Goal: Contribute content

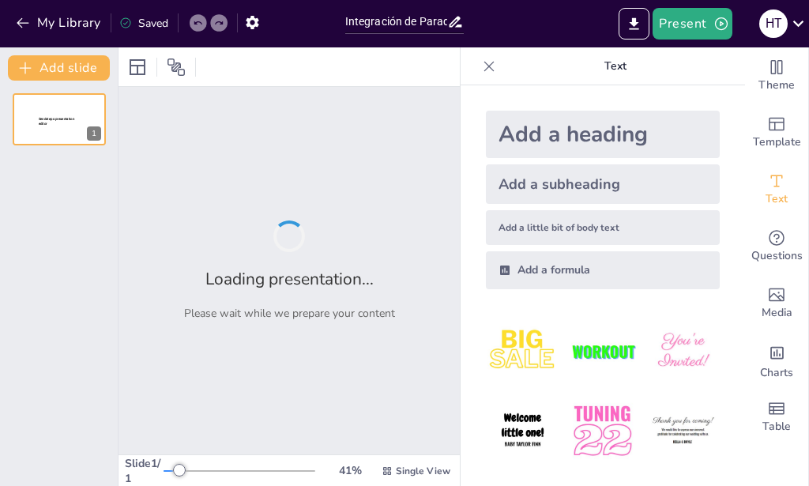
type input "Integración de Paradigmas: Un Análisis del Conductismo, Cognitivismo y Construc…"
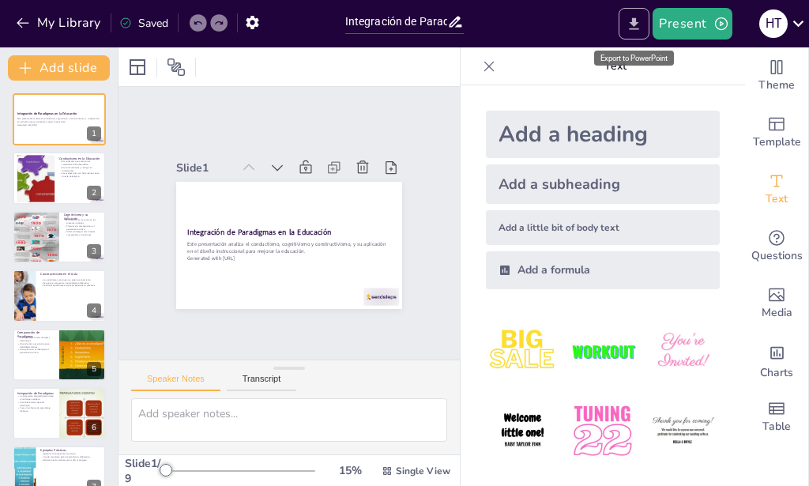
click at [633, 17] on icon "Export to PowerPoint" at bounding box center [633, 24] width 17 height 17
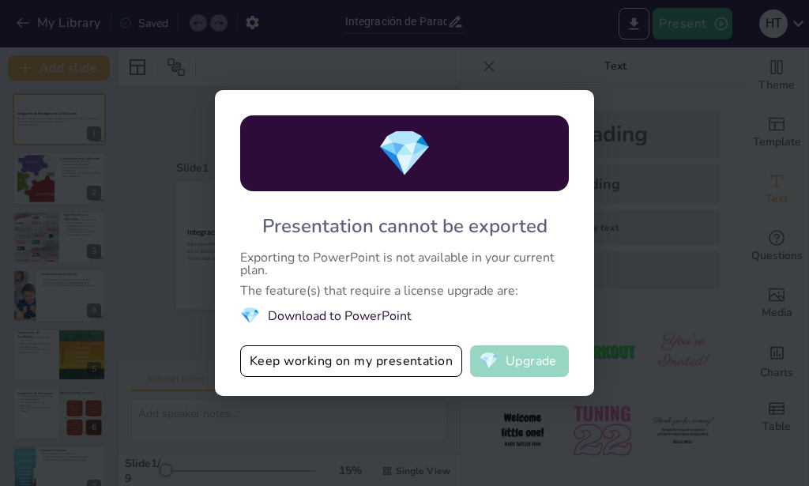
click at [510, 358] on button "💎 Upgrade" at bounding box center [519, 361] width 99 height 32
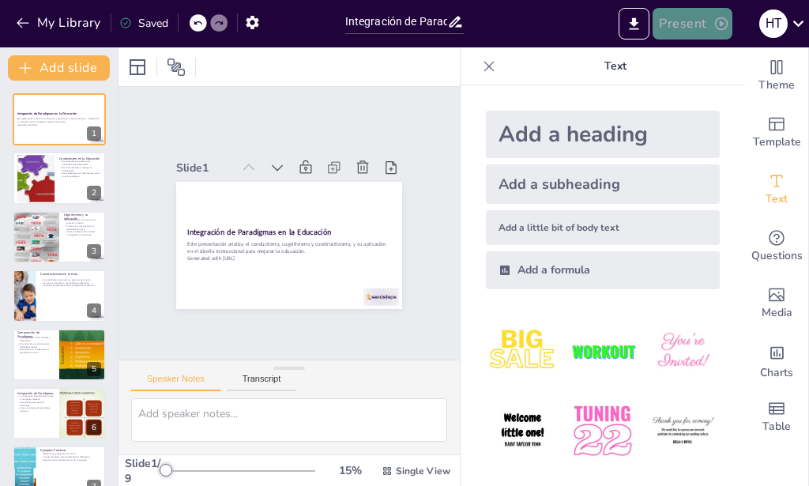
click at [684, 26] on button "Present" at bounding box center [691, 24] width 79 height 32
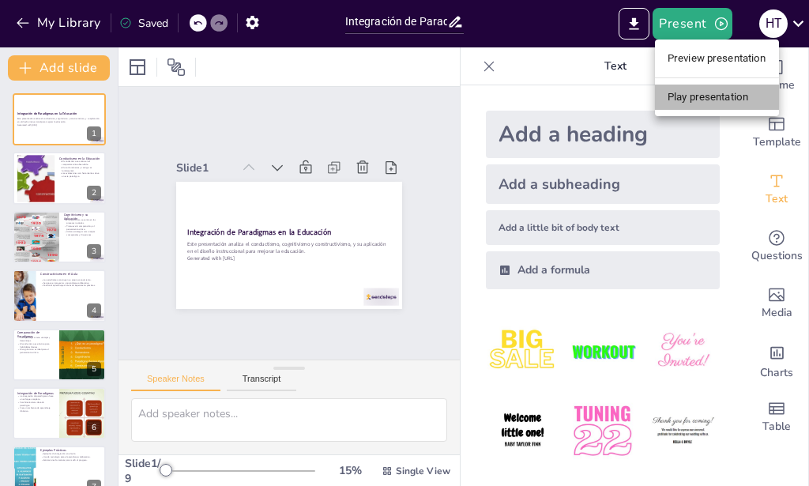
click at [686, 92] on li "Play presentation" at bounding box center [717, 97] width 124 height 25
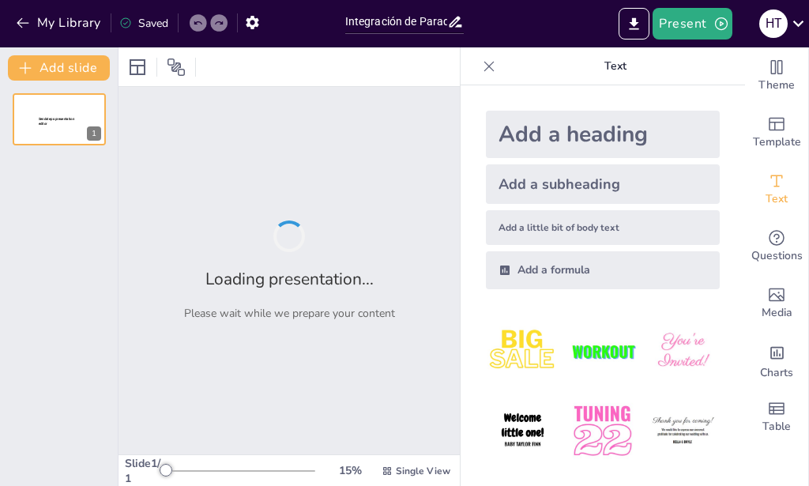
type input "Integración de Paradigmas: Un Análisis del Conductismo, Cognitivismo y Construc…"
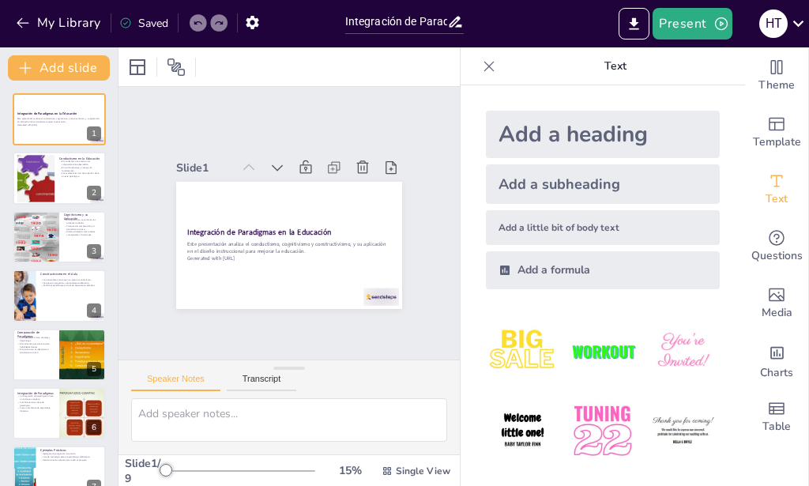
click at [484, 66] on icon at bounding box center [489, 66] width 10 height 10
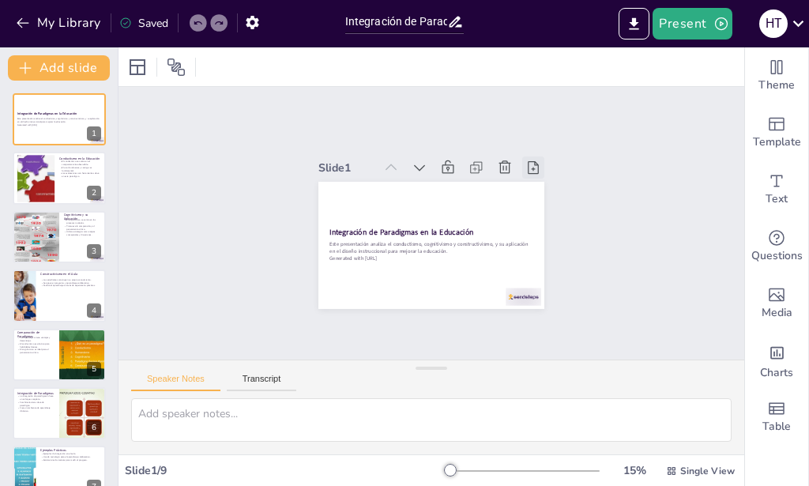
click at [535, 227] on icon at bounding box center [546, 238] width 22 height 22
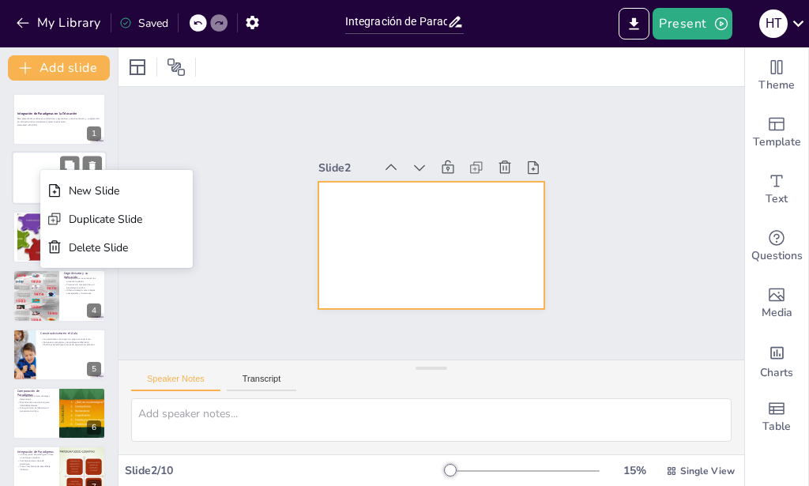
click at [36, 169] on div at bounding box center [59, 179] width 95 height 54
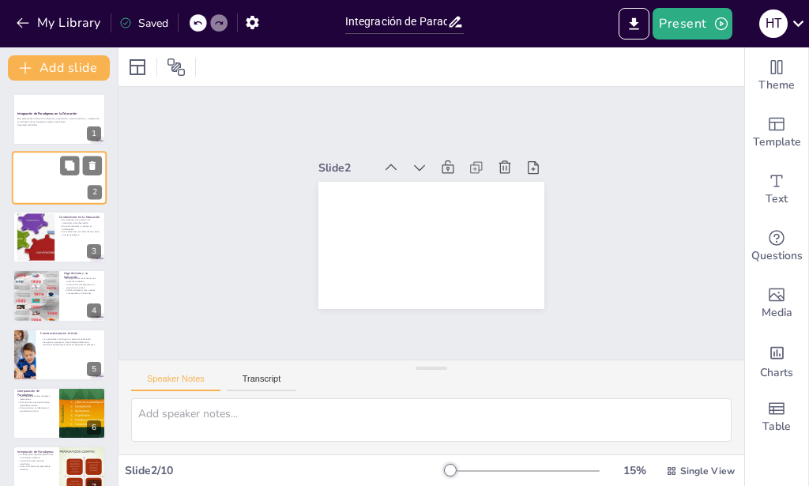
scroll to position [15, 0]
click at [513, 210] on icon at bounding box center [524, 221] width 22 height 22
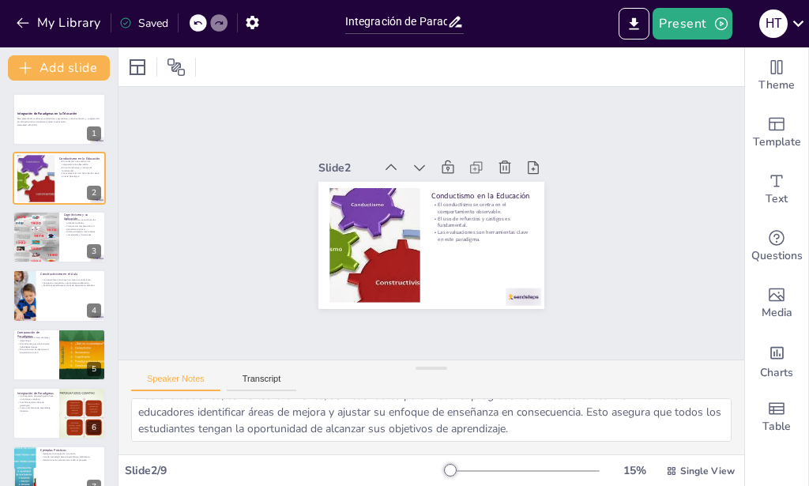
scroll to position [120, 0]
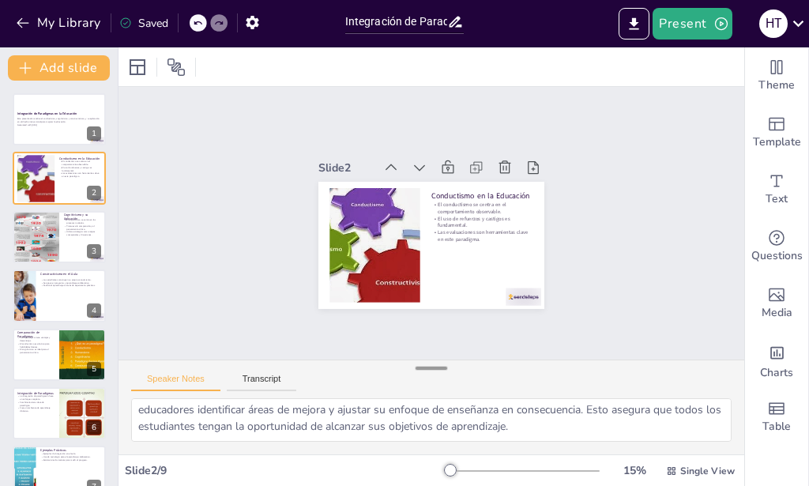
click at [439, 370] on div at bounding box center [431, 368] width 32 height 16
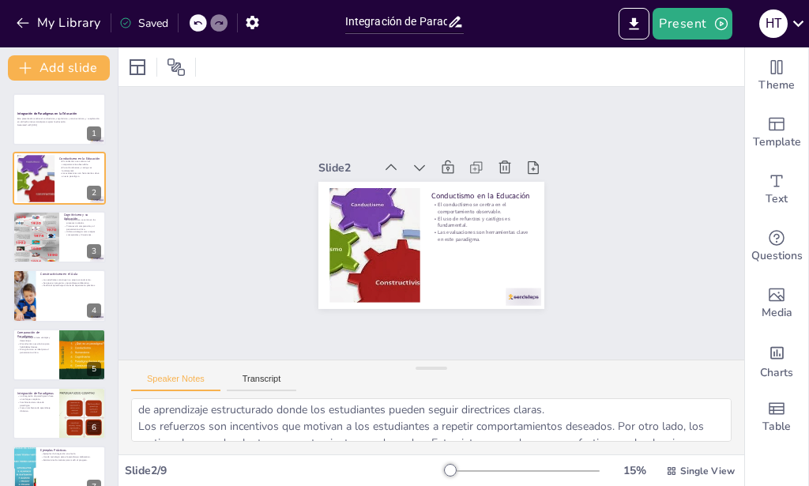
scroll to position [0, 0]
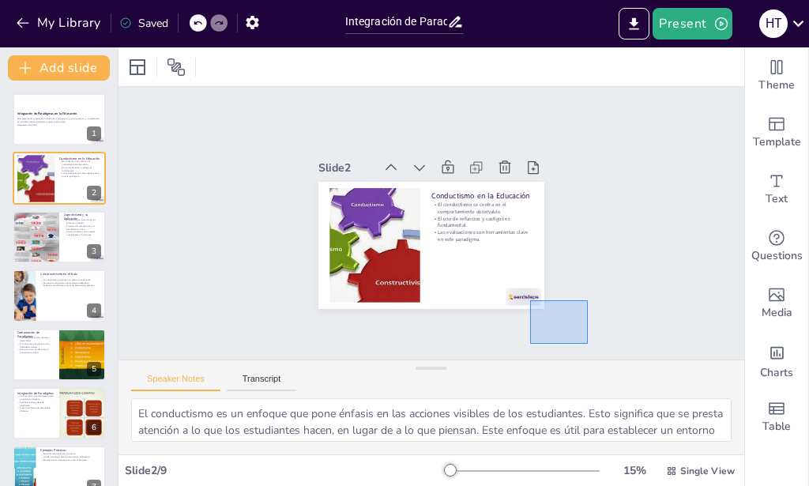
drag, startPoint x: 530, startPoint y: 285, endPoint x: 588, endPoint y: 329, distance: 73.3
click at [588, 329] on div "Slide 1 Integración de Paradigmas en la Educación Este presentación analiza el …" at bounding box center [431, 223] width 336 height 651
click at [492, 473] on div at bounding box center [524, 470] width 152 height 13
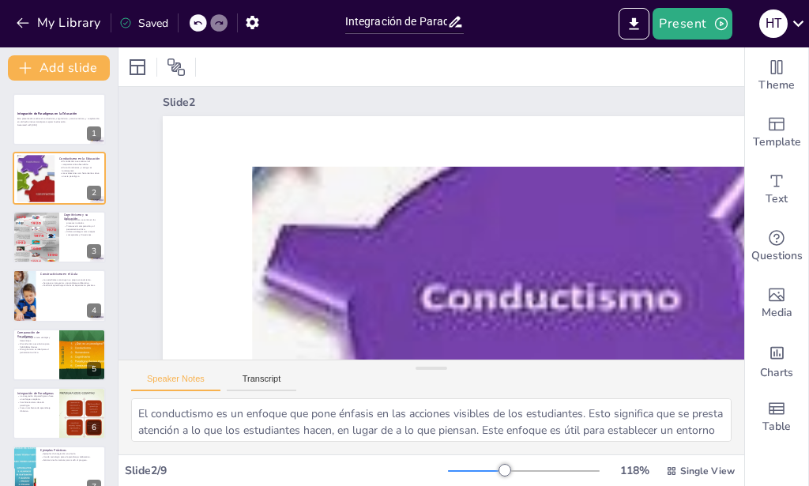
click at [478, 469] on div at bounding box center [524, 470] width 152 height 13
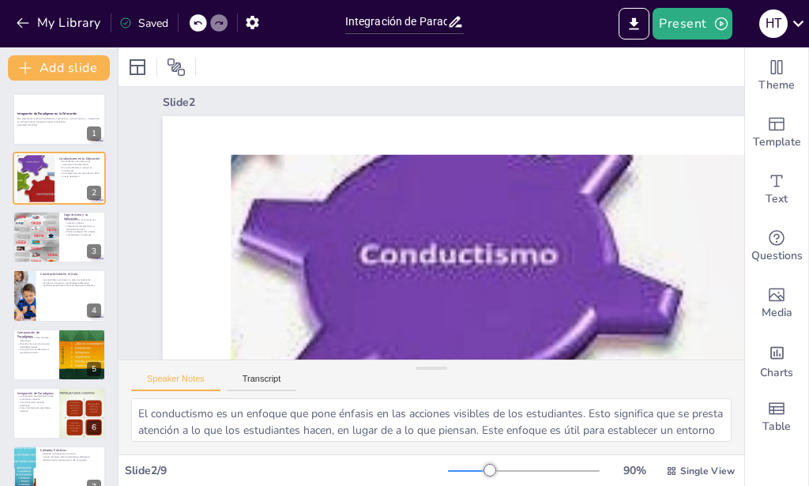
click at [483, 469] on div at bounding box center [489, 470] width 13 height 13
click at [470, 468] on div at bounding box center [524, 470] width 152 height 13
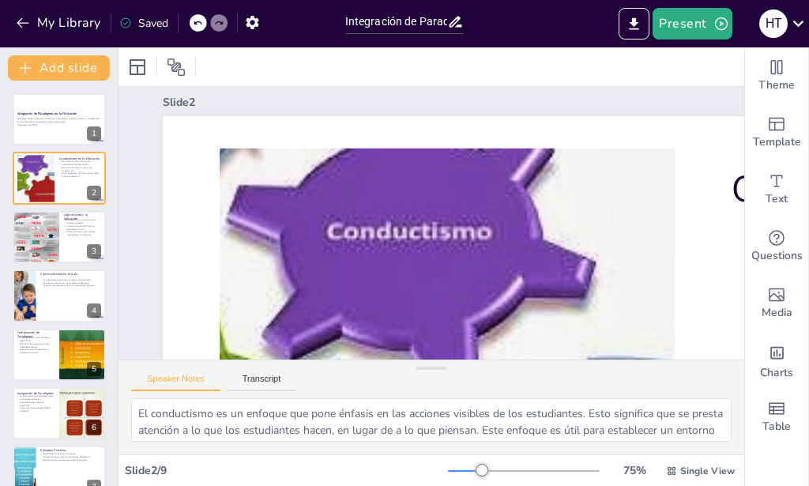
click at [454, 468] on div at bounding box center [524, 470] width 152 height 13
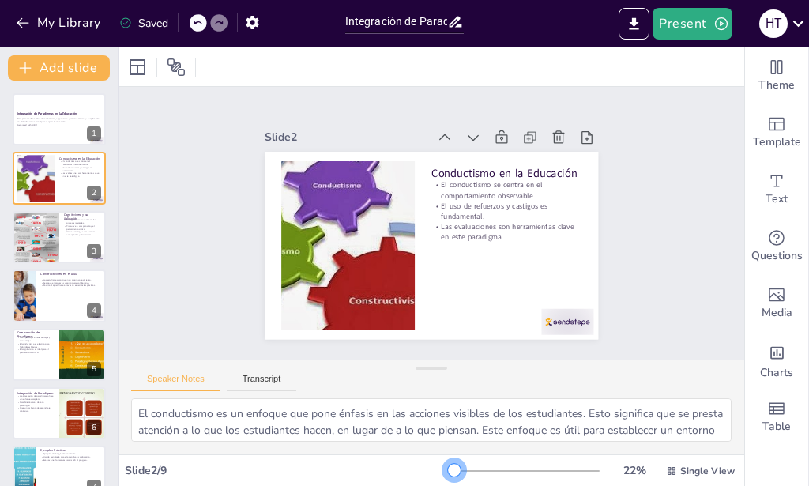
click at [448, 467] on div at bounding box center [524, 470] width 152 height 13
click at [450, 470] on div at bounding box center [524, 470] width 152 height 13
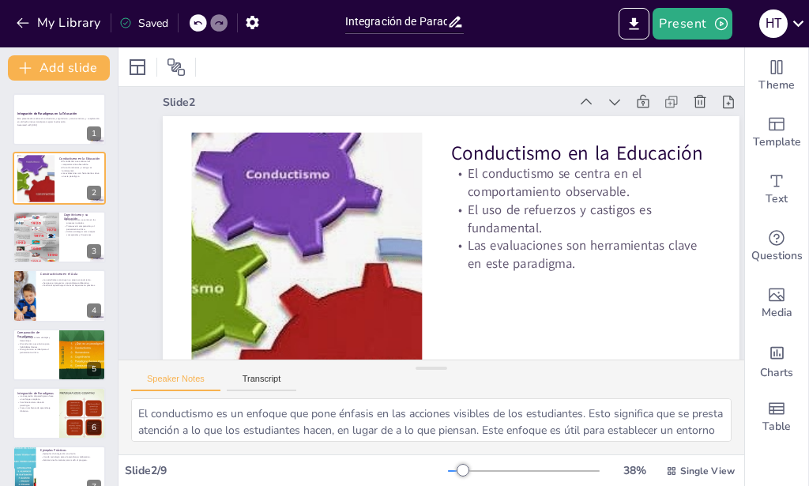
click at [456, 471] on div at bounding box center [462, 470] width 13 height 13
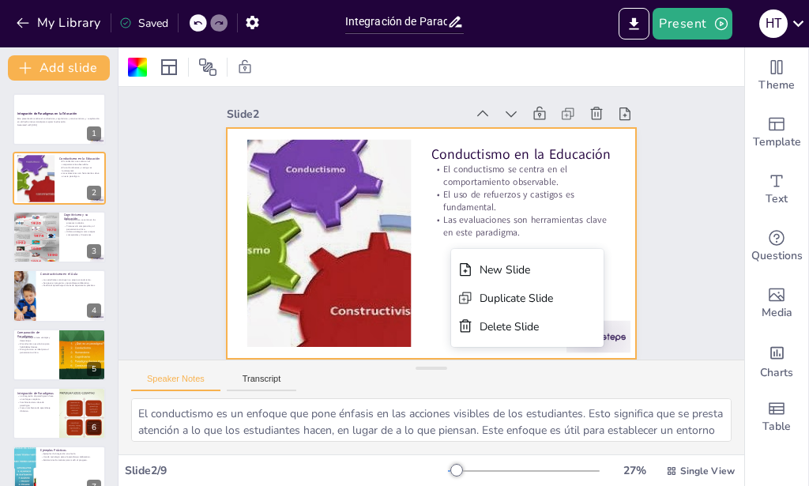
click at [667, 216] on div "Slide 1 Integración de Paradigmas en la Educación Este presentación analiza el …" at bounding box center [432, 220] width 683 height 505
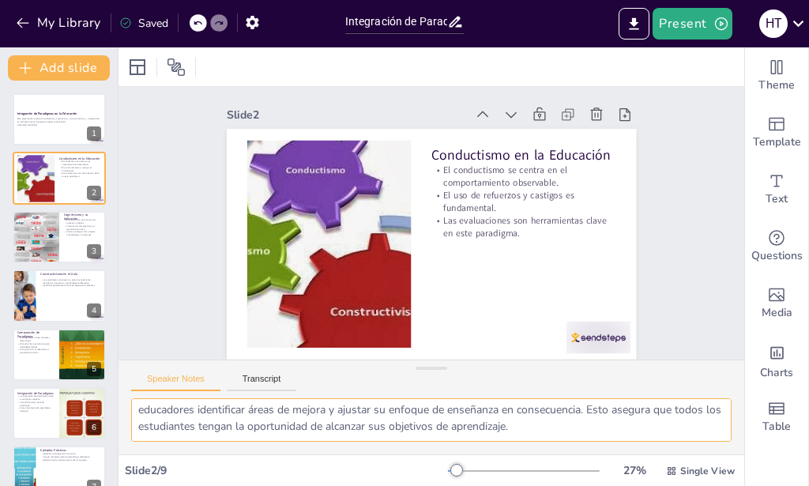
scroll to position [2, 0]
drag, startPoint x: 136, startPoint y: 414, endPoint x: 612, endPoint y: 437, distance: 476.8
click at [612, 437] on textarea "El conductismo es un enfoque que pone énfasis en las acciones visibles de los e…" at bounding box center [431, 419] width 600 height 43
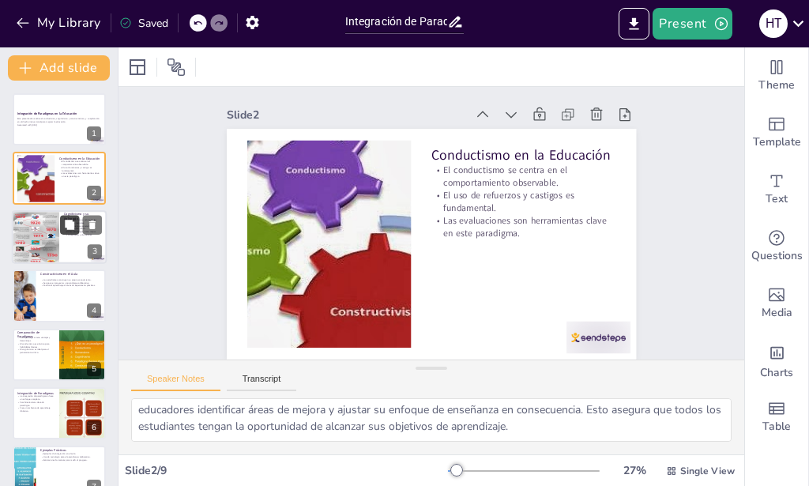
click at [78, 234] on button at bounding box center [69, 224] width 19 height 19
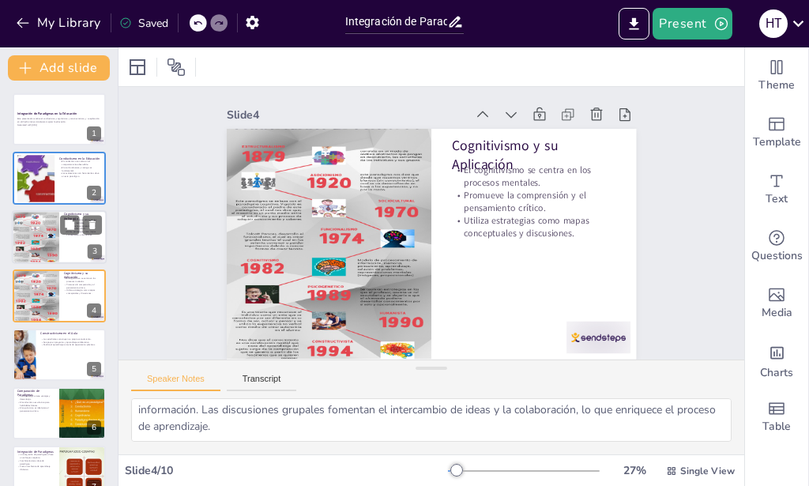
scroll to position [23, 0]
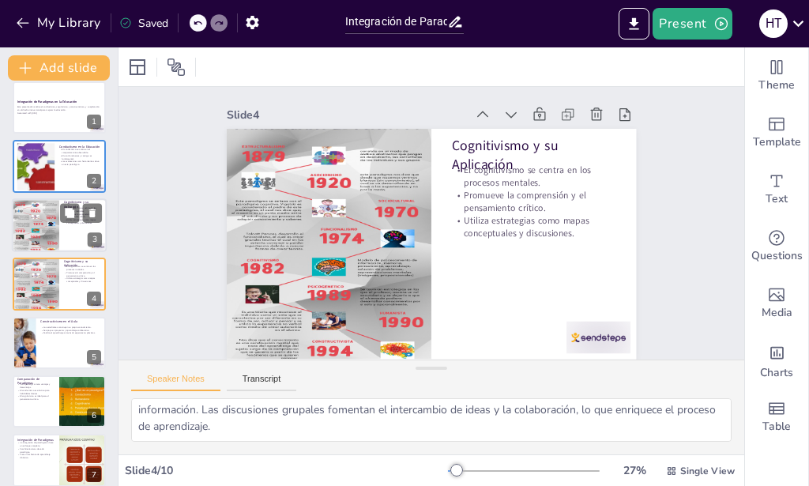
click at [44, 230] on div at bounding box center [35, 224] width 47 height 63
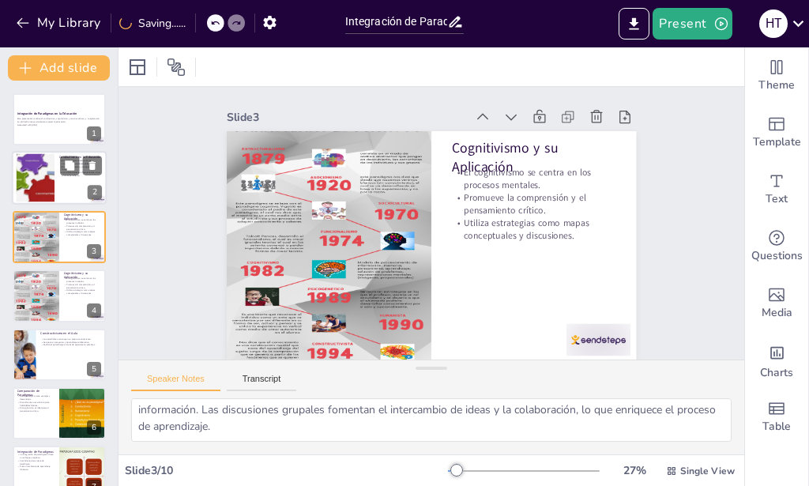
click at [46, 159] on div at bounding box center [36, 178] width 92 height 48
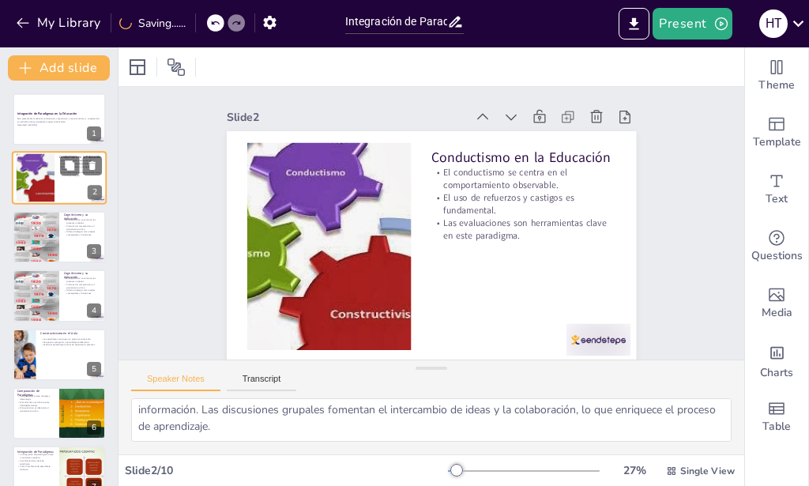
type textarea "El conductismo es un enfoque que pone énfasis en las acciones visibles de los e…"
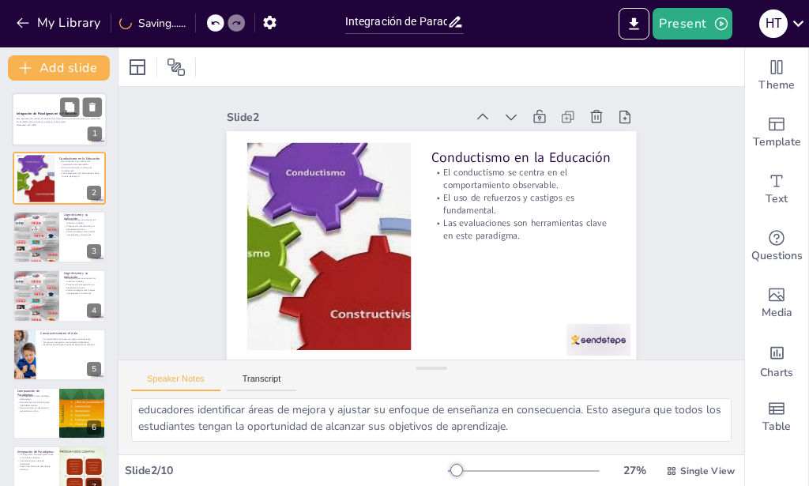
click at [48, 115] on strong "Integración de Paradigmas en la Educación" at bounding box center [47, 113] width 61 height 4
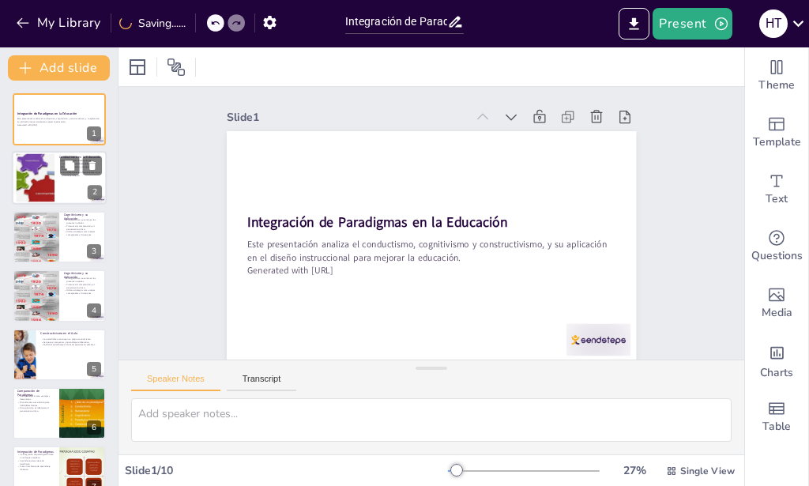
click at [53, 173] on div at bounding box center [36, 178] width 92 height 48
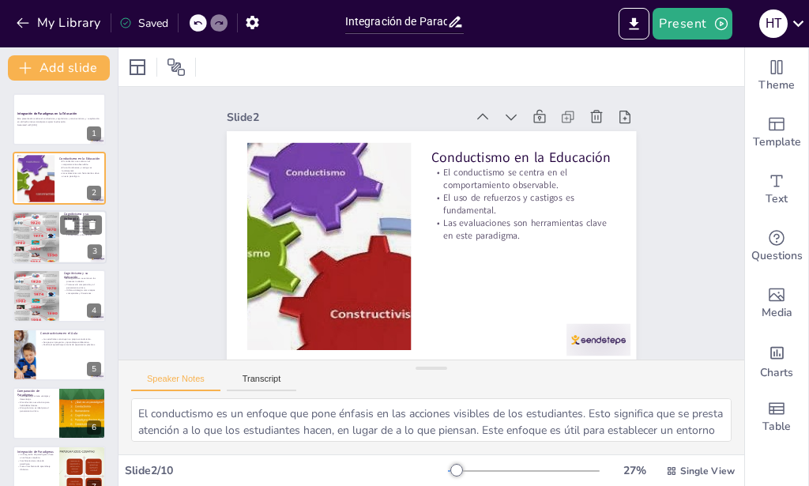
click at [29, 242] on div at bounding box center [35, 236] width 47 height 63
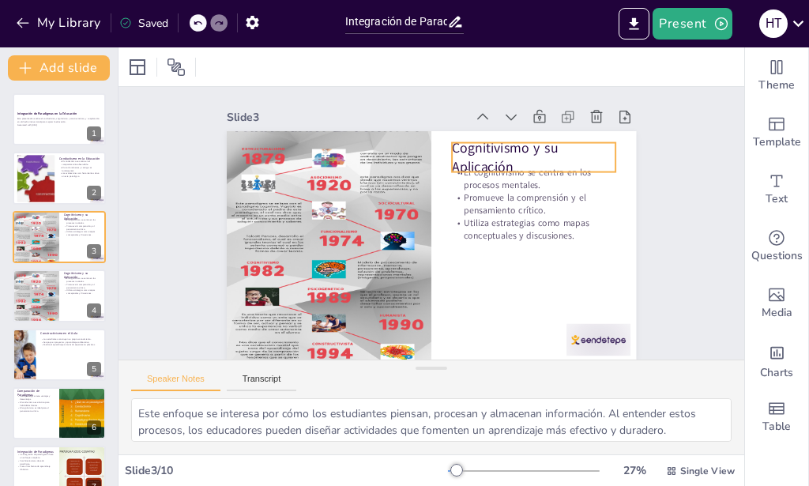
click at [510, 157] on p "Cognitivismo y su Aplicación" at bounding box center [551, 205] width 165 height 102
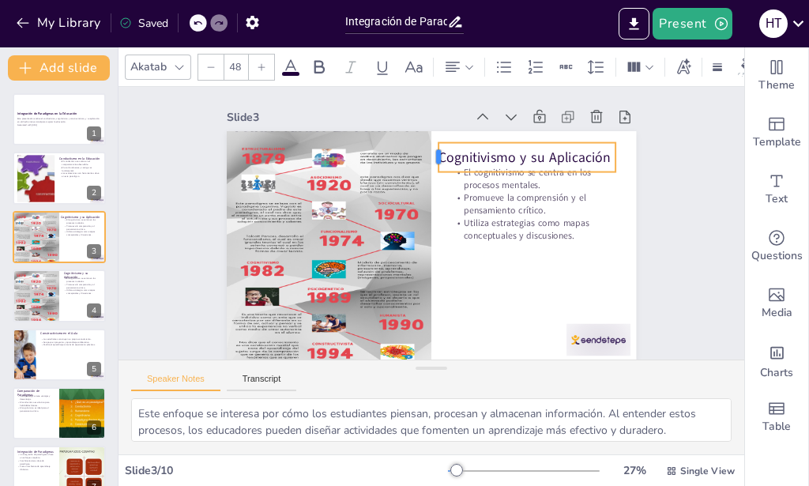
drag, startPoint x: 434, startPoint y: 156, endPoint x: 420, endPoint y: 157, distance: 14.3
click at [410, 264] on div at bounding box center [397, 280] width 25 height 32
click at [663, 242] on div "Slide 1 Integración de Paradigmas en la Educación Este presentación analiza el …" at bounding box center [430, 224] width 515 height 564
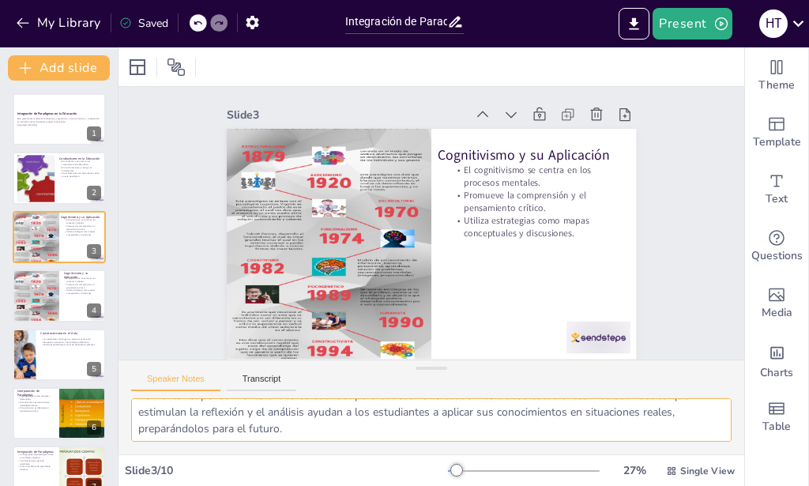
scroll to position [120, 0]
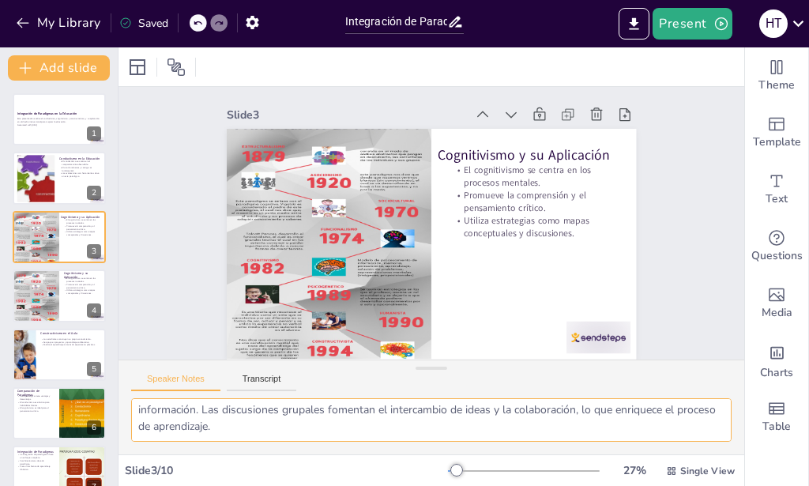
drag, startPoint x: 140, startPoint y: 415, endPoint x: 581, endPoint y: 450, distance: 442.9
click at [581, 441] on textarea "Este enfoque se interesa por cómo los estudiantes piensan, procesan y almacenan…" at bounding box center [431, 419] width 600 height 43
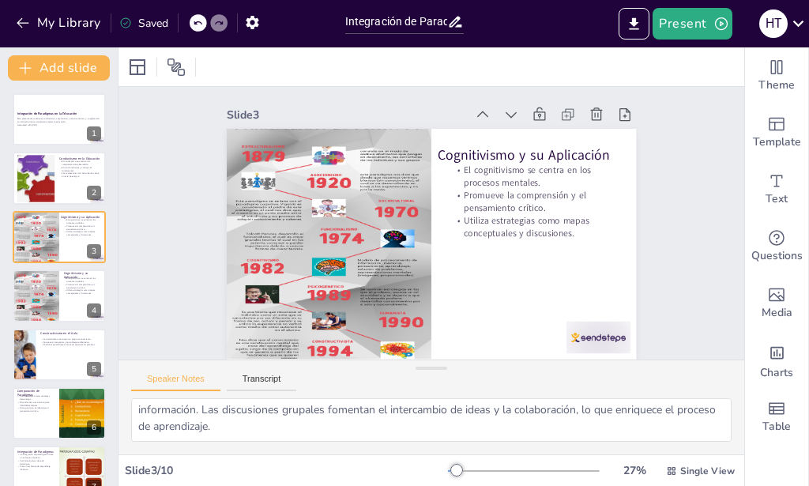
scroll to position [0, 0]
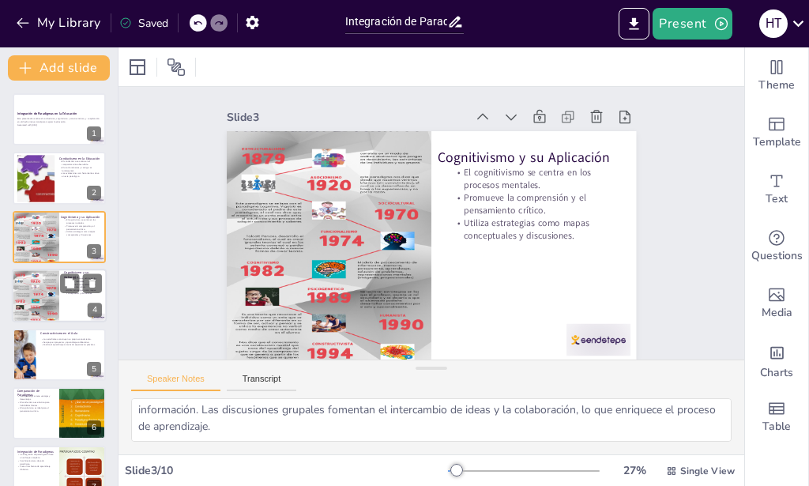
click at [26, 290] on div at bounding box center [35, 295] width 47 height 63
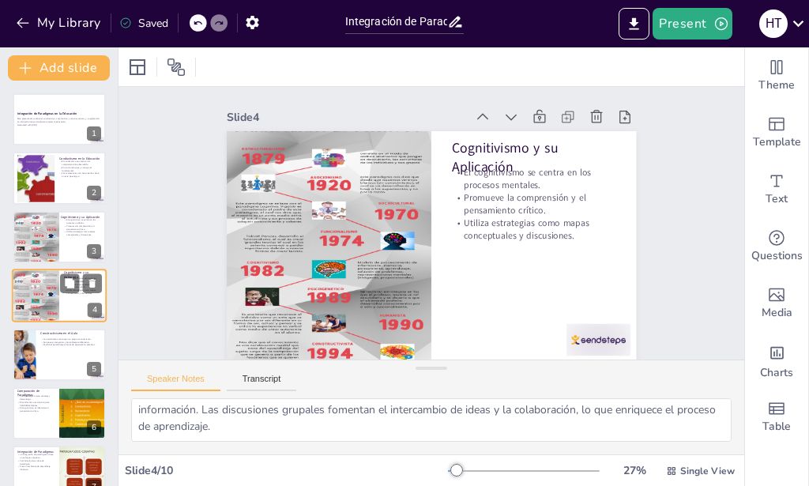
scroll to position [12, 0]
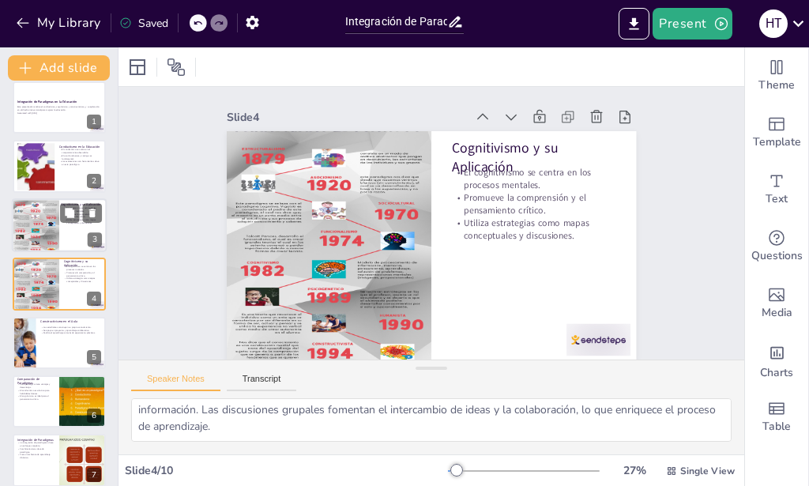
click at [28, 216] on div at bounding box center [35, 224] width 47 height 63
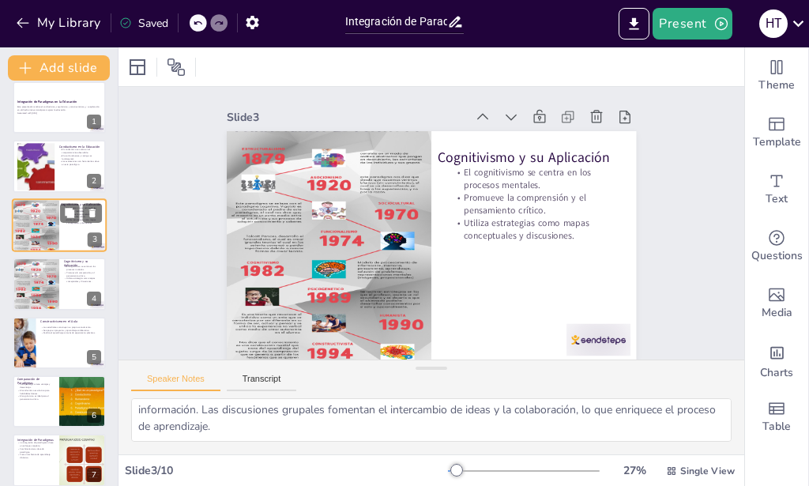
scroll to position [0, 0]
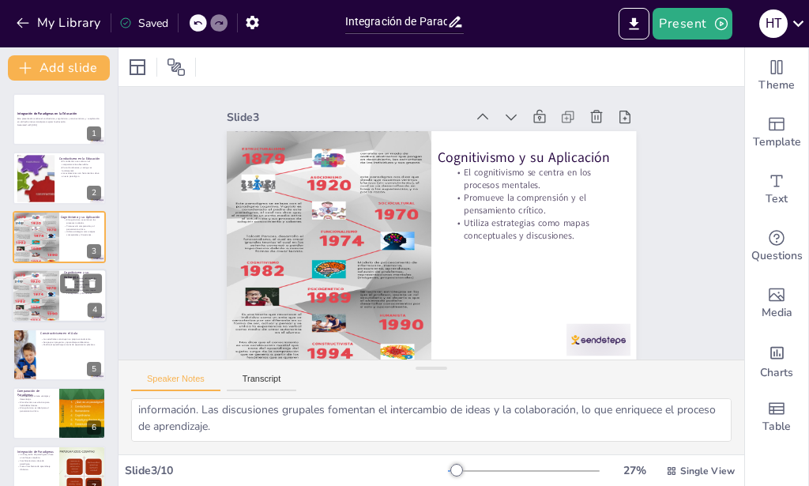
click at [29, 284] on div at bounding box center [35, 295] width 47 height 63
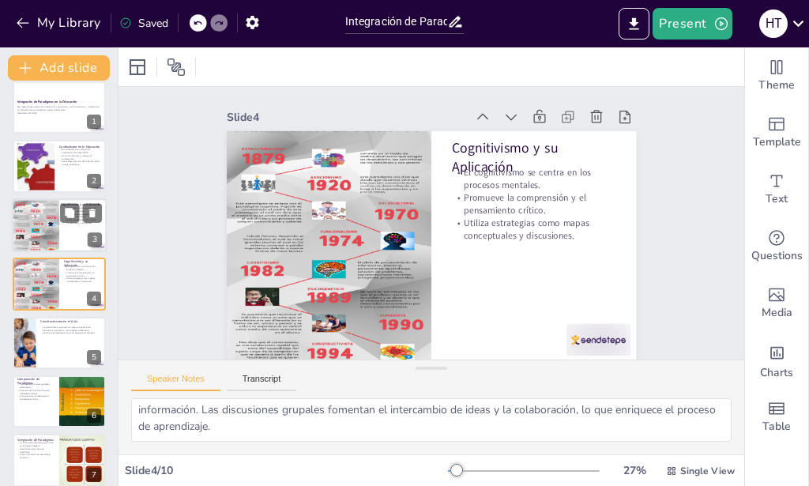
click at [35, 224] on div at bounding box center [35, 224] width 47 height 63
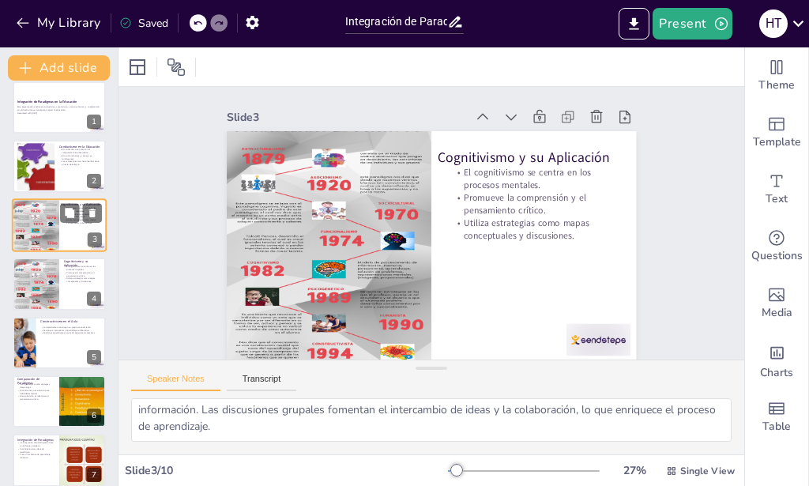
scroll to position [0, 0]
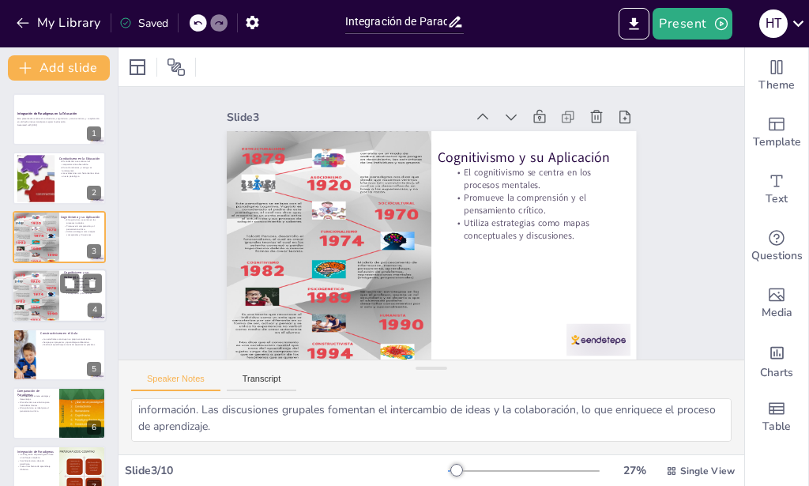
click at [36, 293] on div at bounding box center [35, 295] width 47 height 63
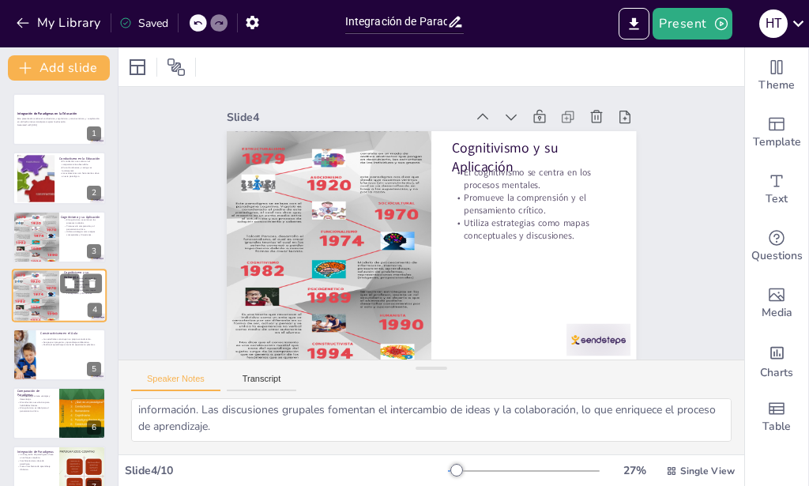
scroll to position [12, 0]
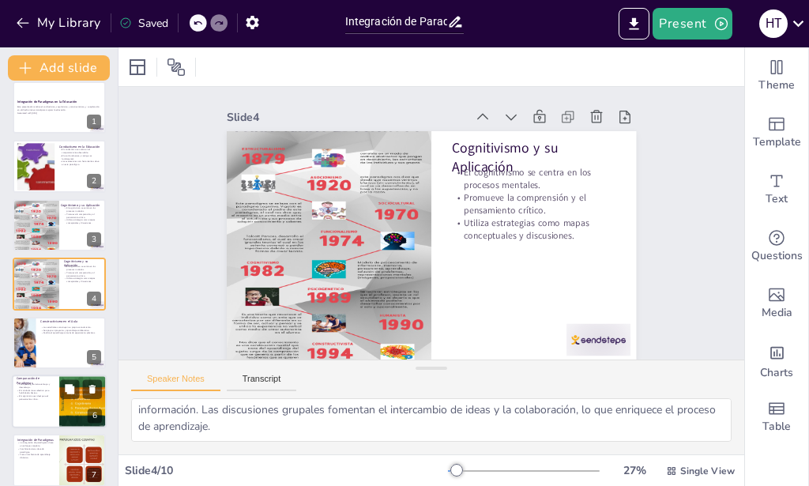
click at [20, 418] on div at bounding box center [59, 401] width 95 height 54
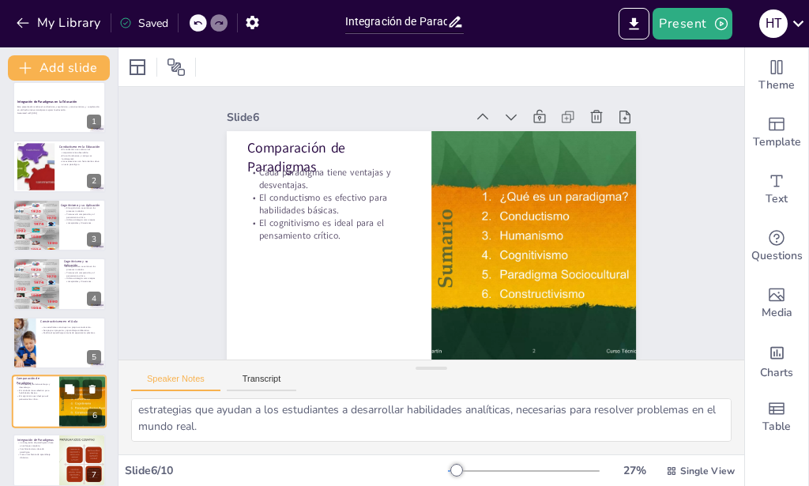
scroll to position [130, 0]
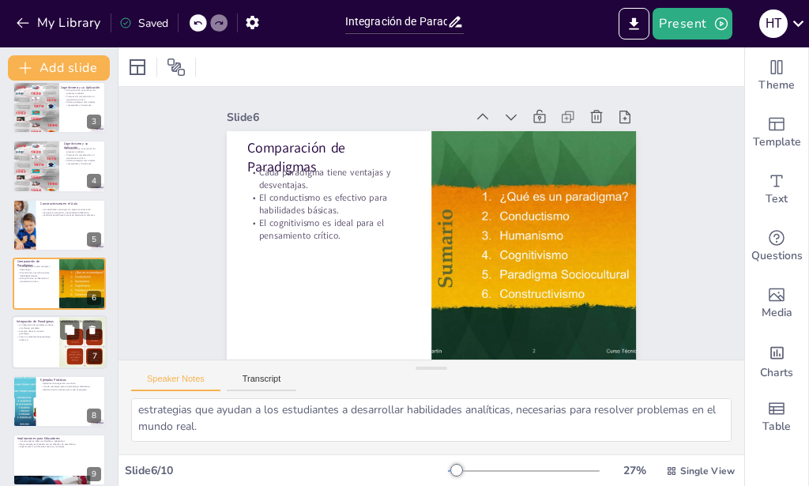
click at [28, 344] on div at bounding box center [59, 343] width 95 height 54
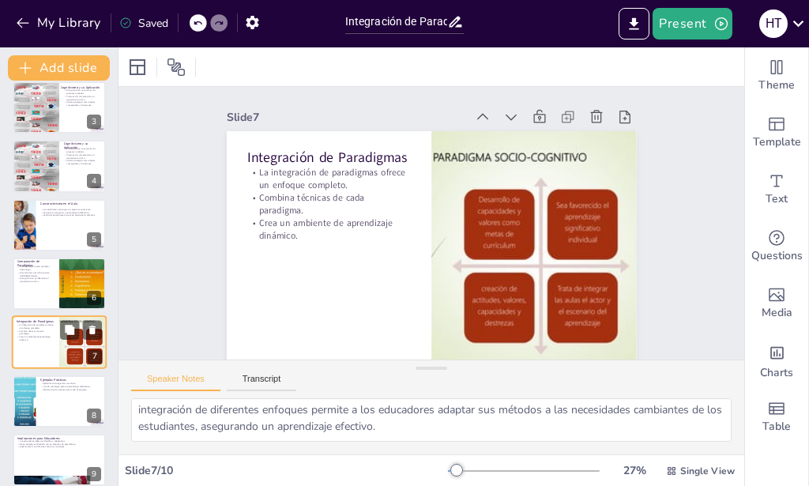
scroll to position [188, 0]
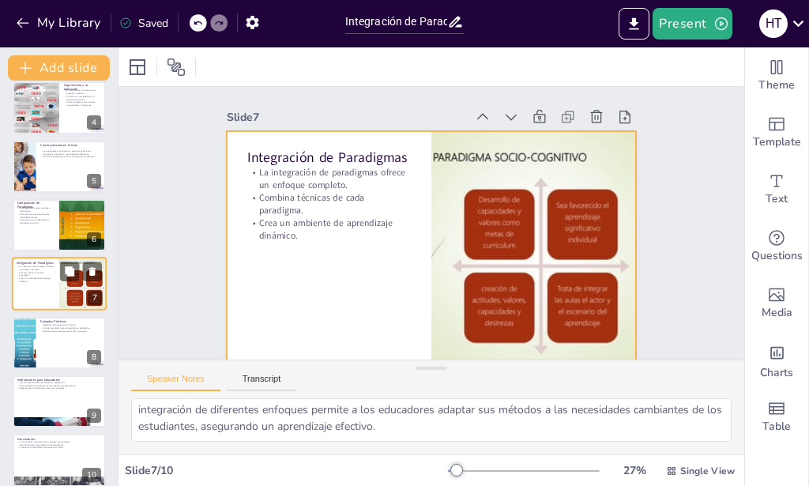
click at [37, 276] on p "Combina técnicas de cada paradigma." at bounding box center [36, 274] width 38 height 6
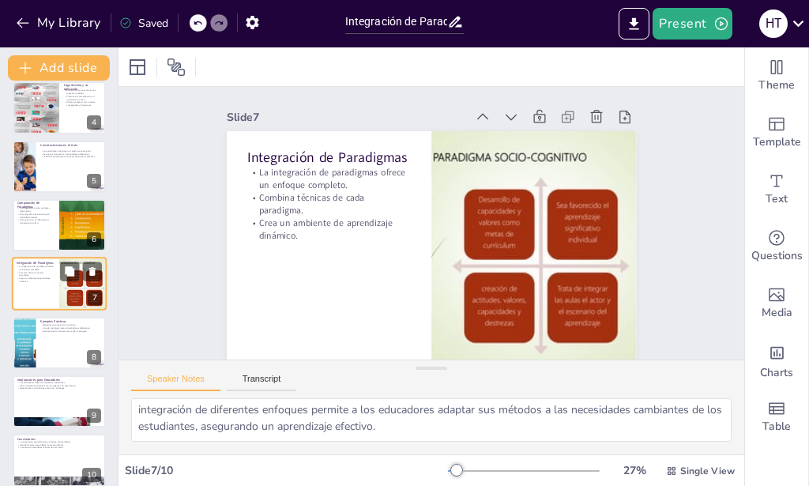
scroll to position [23, 0]
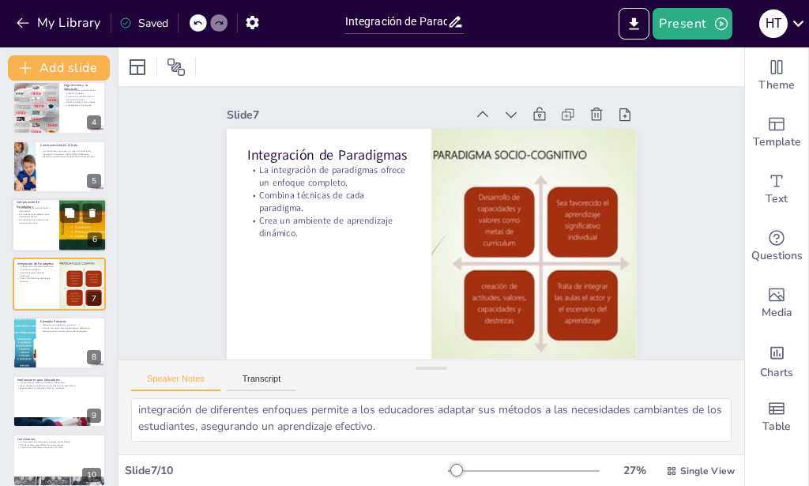
click at [36, 227] on div at bounding box center [59, 225] width 95 height 54
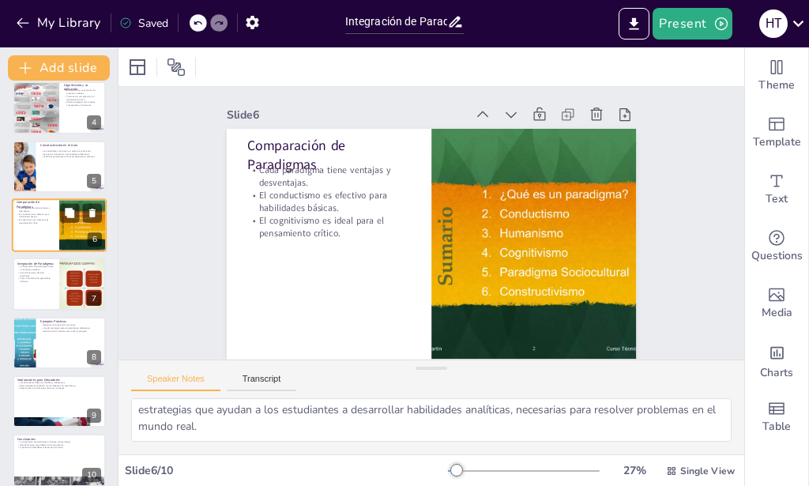
scroll to position [0, 0]
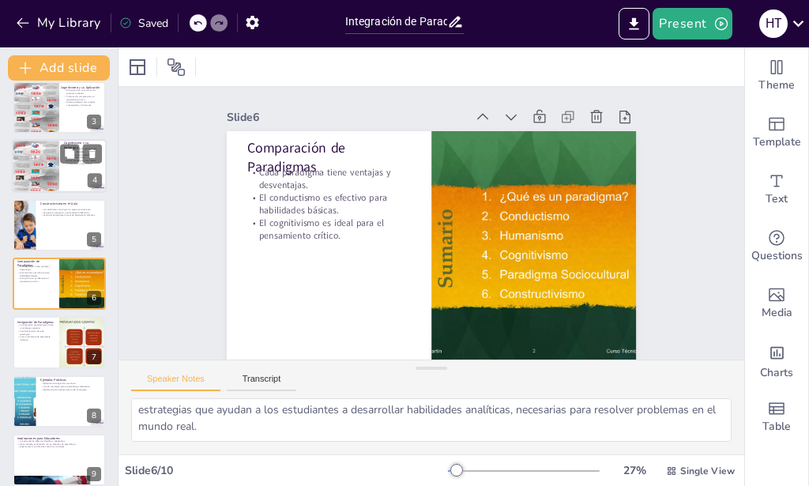
click at [39, 163] on div at bounding box center [35, 165] width 47 height 63
type textarea "Este enfoque se interesa por cómo los estudiantes piensan, procesan y almacenan…"
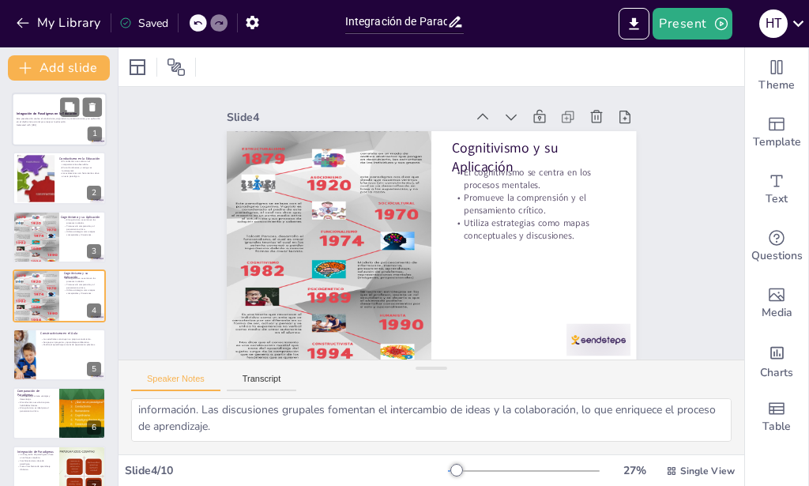
click at [49, 116] on div at bounding box center [59, 119] width 95 height 54
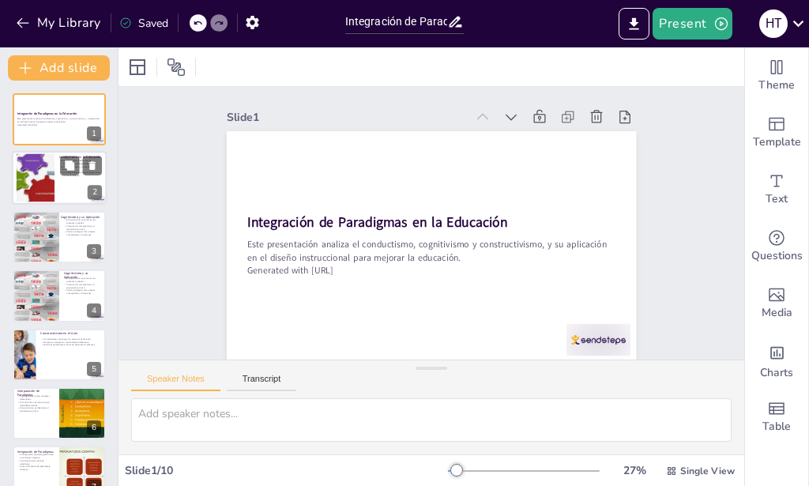
click at [45, 168] on div at bounding box center [36, 178] width 92 height 48
type textarea "El conductismo es un enfoque que pone énfasis en las acciones visibles de los e…"
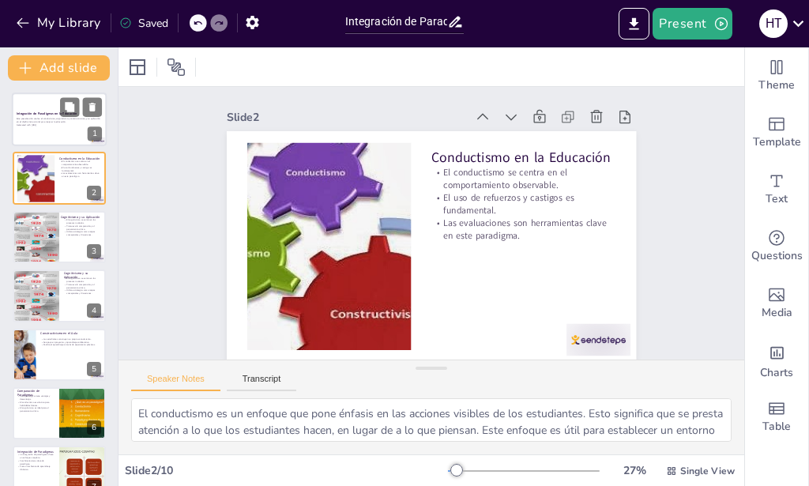
click at [44, 121] on p "Este presentación analiza el conductismo, cognitivismo y constructivismo, y su …" at bounding box center [59, 121] width 85 height 6
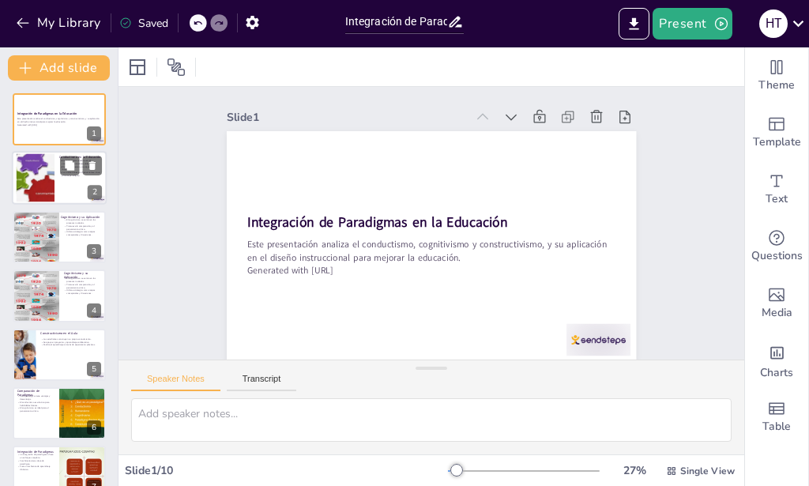
click at [44, 172] on div at bounding box center [36, 178] width 92 height 48
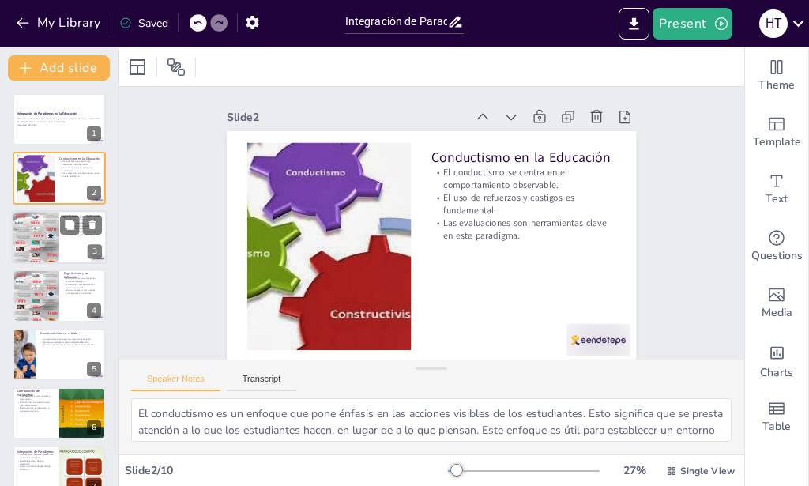
click at [43, 225] on div at bounding box center [35, 236] width 47 height 63
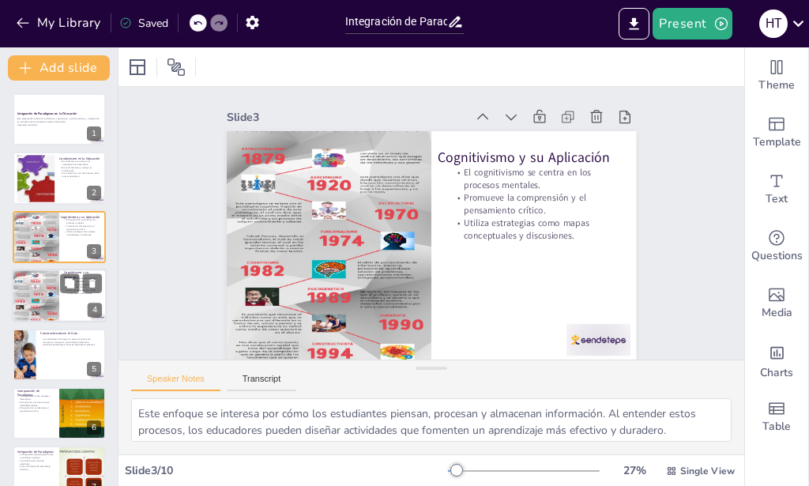
click at [37, 294] on div at bounding box center [35, 295] width 47 height 63
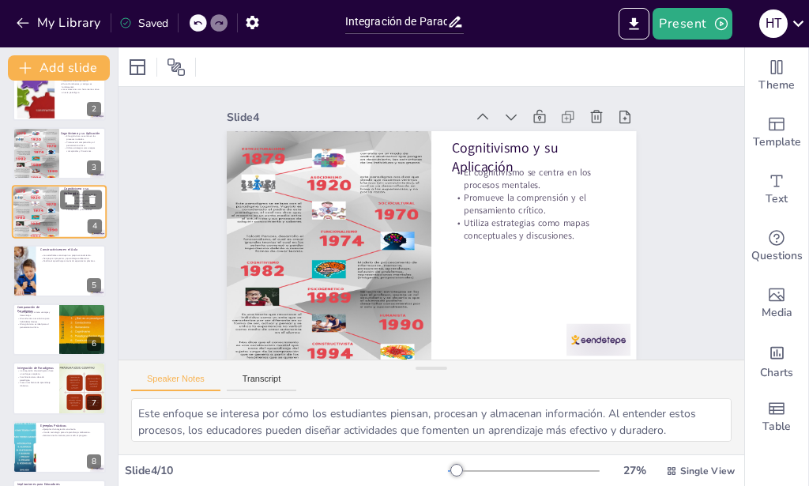
scroll to position [102, 0]
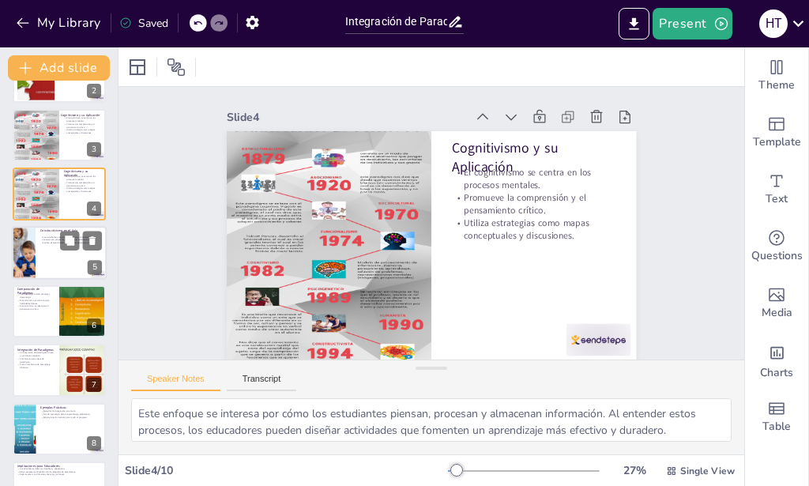
click at [32, 262] on div at bounding box center [23, 253] width 102 height 54
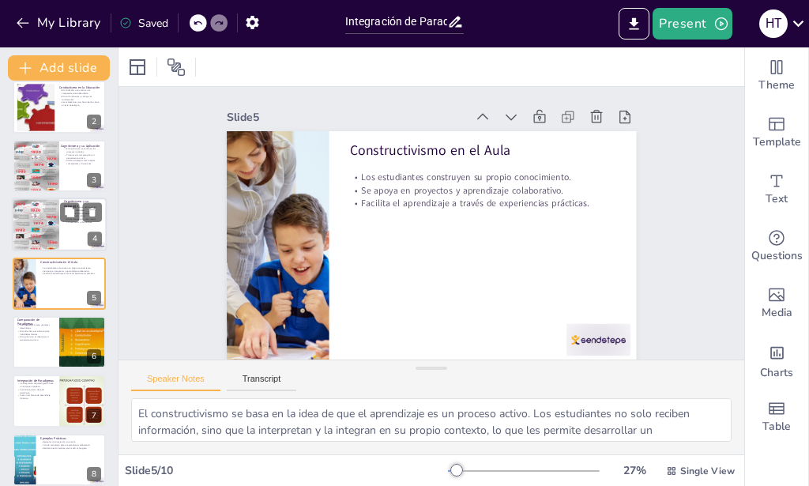
scroll to position [0, 0]
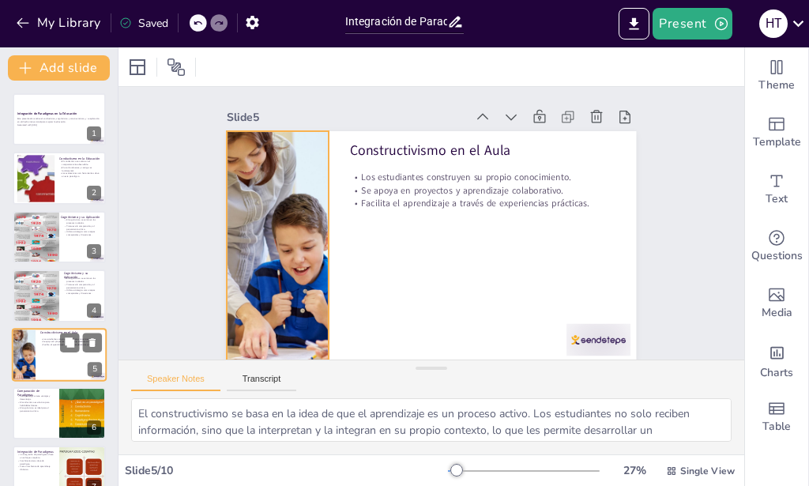
click at [36, 341] on div at bounding box center [59, 355] width 95 height 54
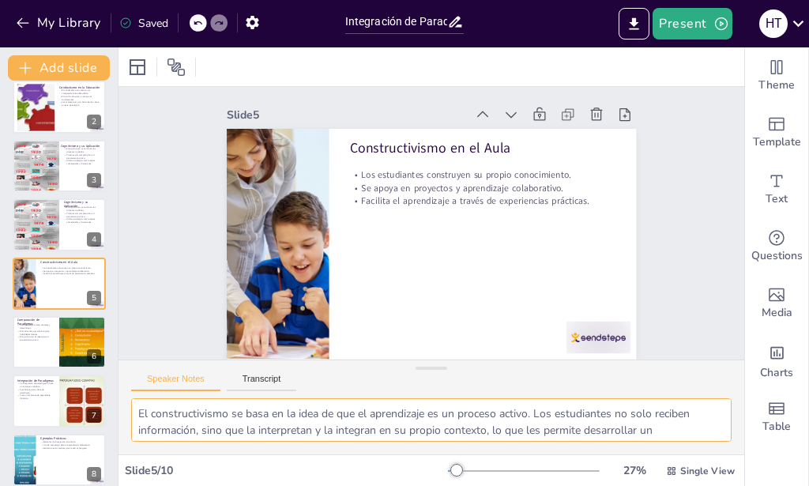
scroll to position [120, 0]
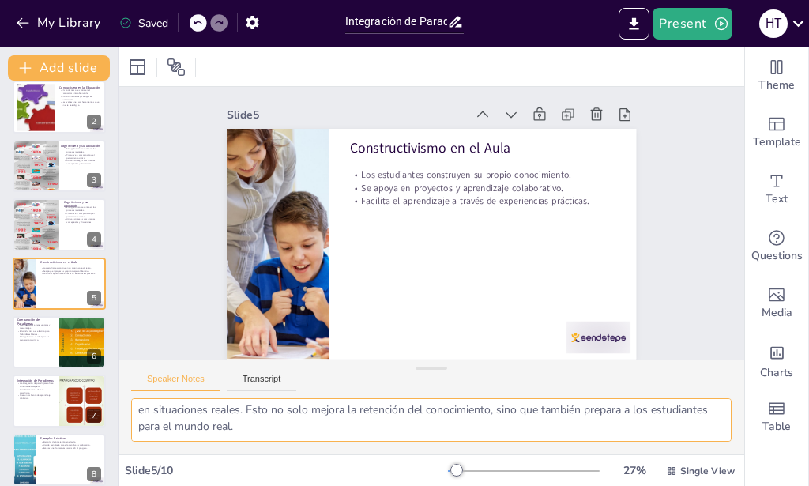
drag, startPoint x: 137, startPoint y: 412, endPoint x: 575, endPoint y: 479, distance: 443.3
click at [575, 441] on textarea "El constructivismo se basa en la idea de que el aprendizaje es un proceso activ…" at bounding box center [431, 419] width 600 height 43
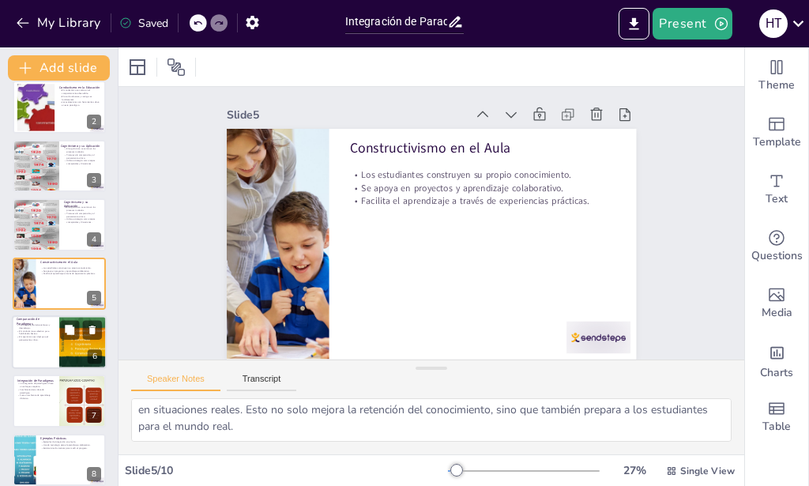
click at [36, 339] on p "El cognitivismo es ideal para el pensamiento crítico." at bounding box center [36, 338] width 38 height 6
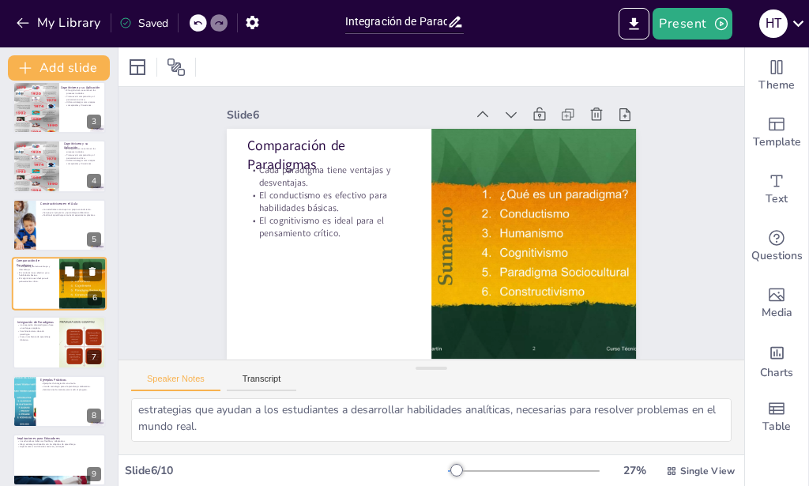
scroll to position [0, 0]
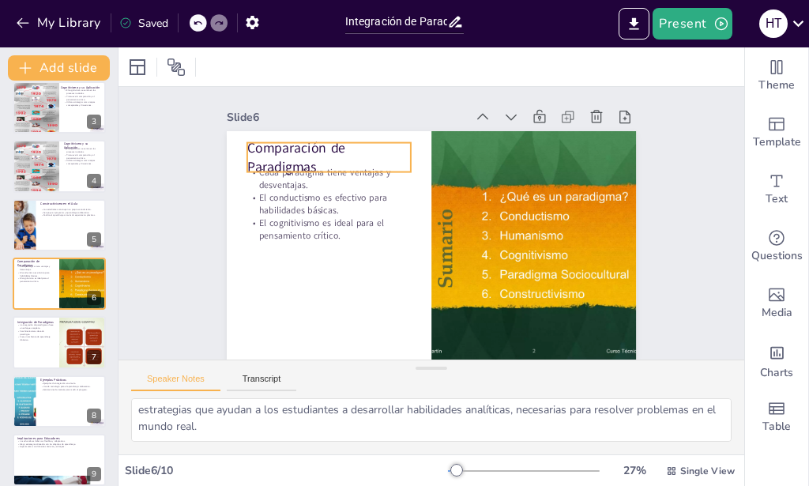
click at [482, 154] on p "Comparación de Paradigmas" at bounding box center [539, 167] width 115 height 161
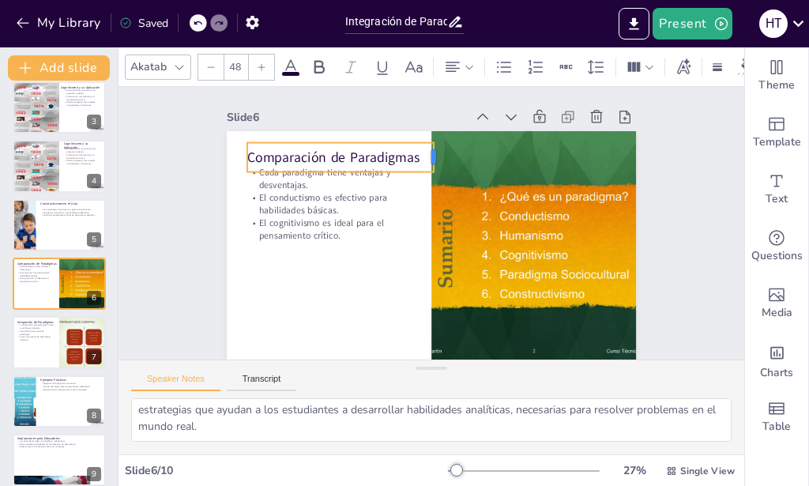
drag, startPoint x: 399, startPoint y: 156, endPoint x: 422, endPoint y: 151, distance: 23.4
click at [380, 213] on div at bounding box center [365, 221] width 30 height 16
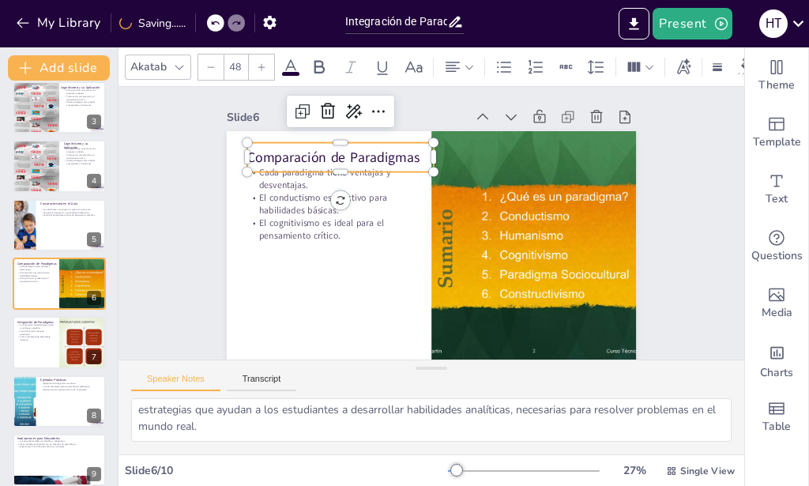
click at [388, 295] on div at bounding box center [436, 200] width 449 height 310
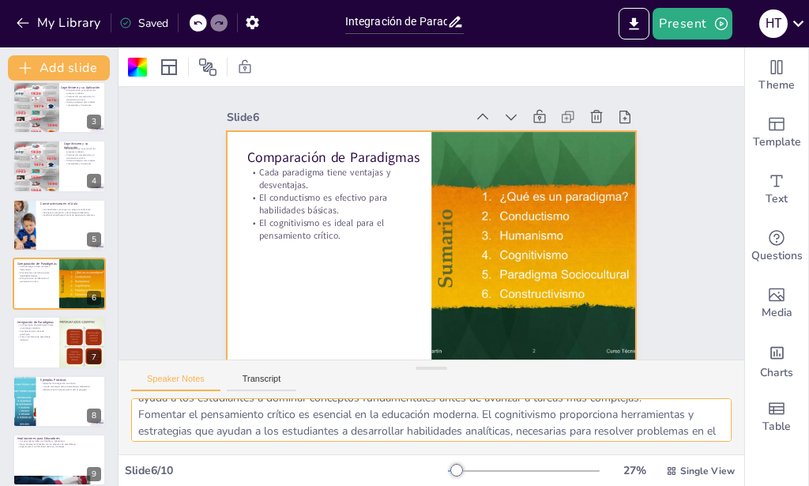
scroll to position [120, 0]
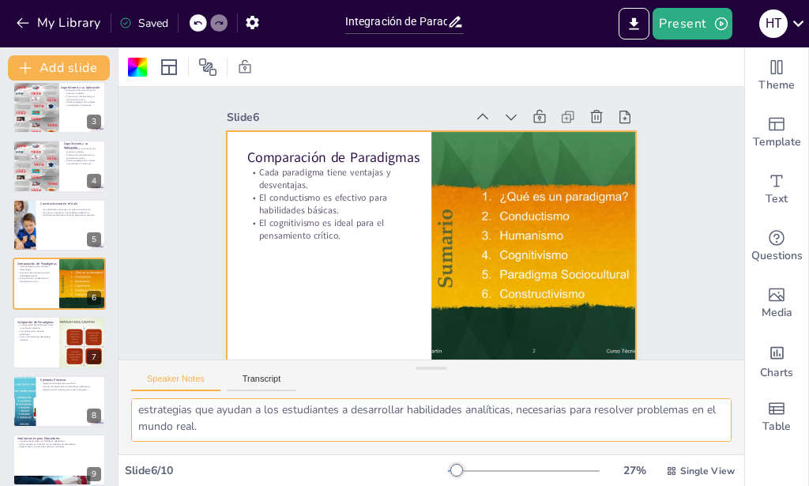
drag, startPoint x: 141, startPoint y: 415, endPoint x: 579, endPoint y: 479, distance: 442.8
click at [579, 441] on textarea "Comprender las ventajas y desventajas de cada paradigma es crucial para los edu…" at bounding box center [431, 419] width 600 height 43
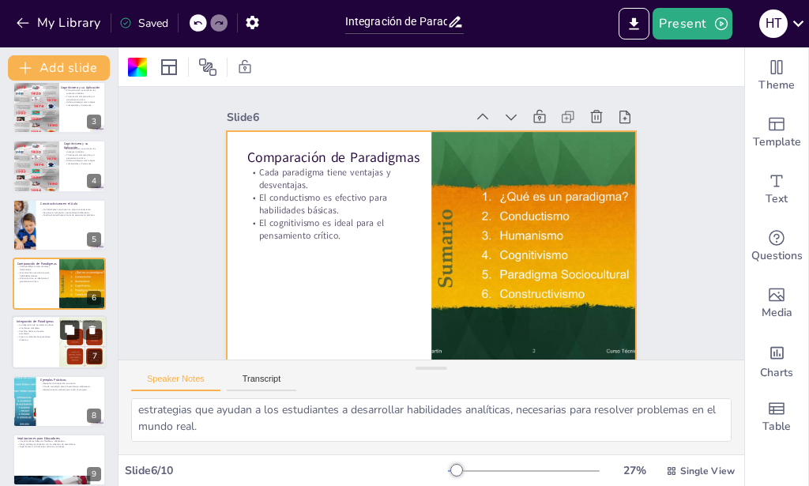
scroll to position [201, 0]
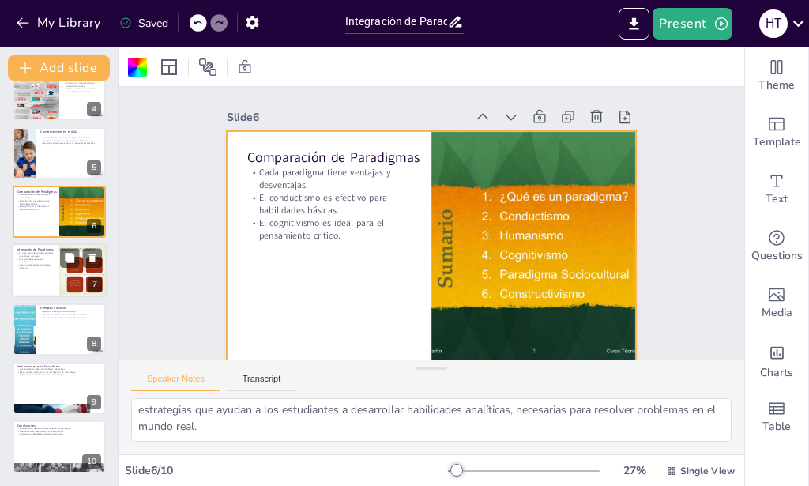
click at [23, 272] on div at bounding box center [59, 271] width 95 height 54
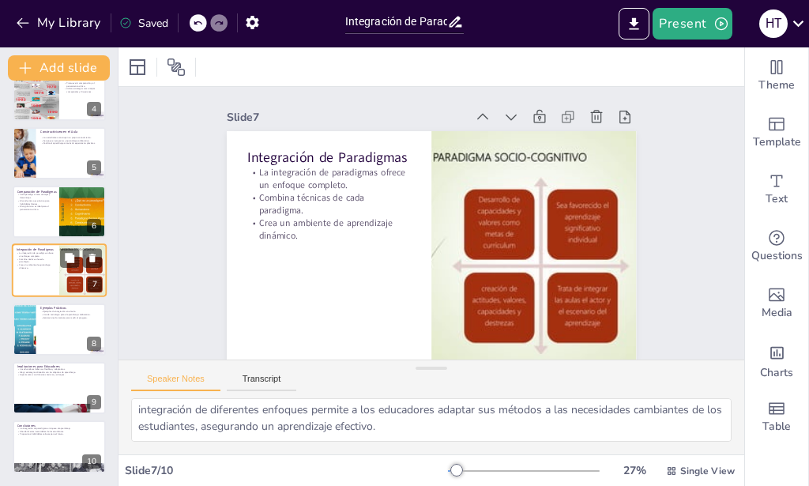
scroll to position [188, 0]
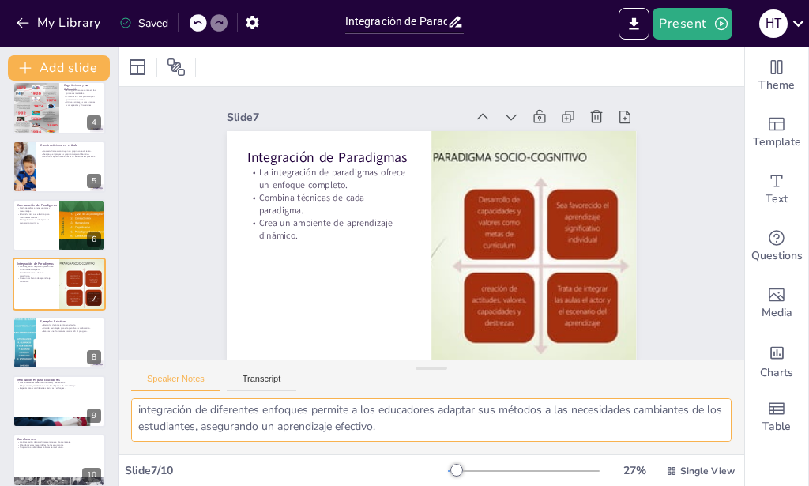
drag, startPoint x: 136, startPoint y: 409, endPoint x: 547, endPoint y: 451, distance: 412.8
click at [547, 441] on textarea "La integración de diferentes paradigmas en la educación permite a los educadore…" at bounding box center [431, 419] width 600 height 43
drag, startPoint x: 137, startPoint y: 412, endPoint x: 563, endPoint y: 471, distance: 430.6
click at [563, 441] on textarea "La integración de diferentes paradigmas en la educación permite a los educadore…" at bounding box center [431, 419] width 600 height 43
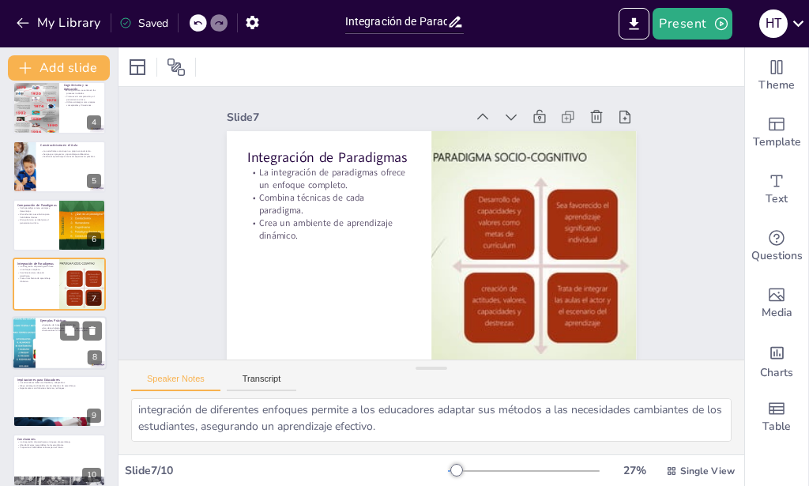
click at [43, 332] on div at bounding box center [59, 343] width 95 height 54
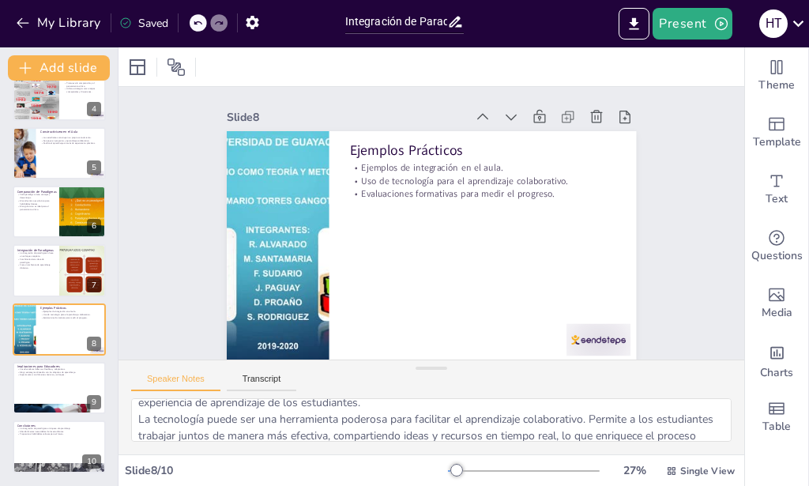
scroll to position [0, 0]
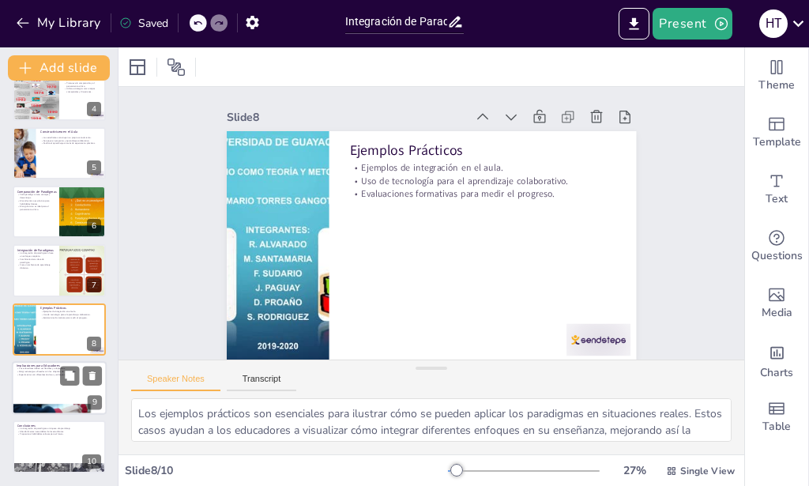
click at [37, 381] on div at bounding box center [59, 388] width 95 height 54
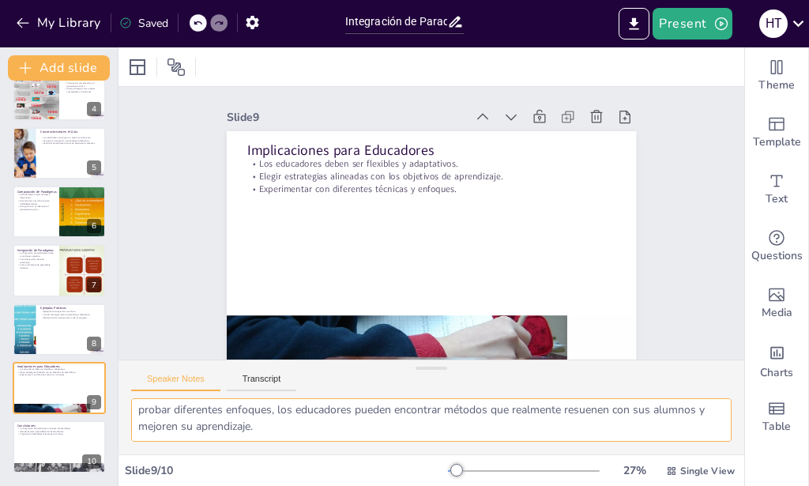
scroll to position [2, 0]
drag, startPoint x: 139, startPoint y: 412, endPoint x: 649, endPoint y: 466, distance: 513.0
click at [649, 441] on textarea "La flexibilidad es una habilidad esencial para los educadores, ya que les permi…" at bounding box center [431, 419] width 600 height 43
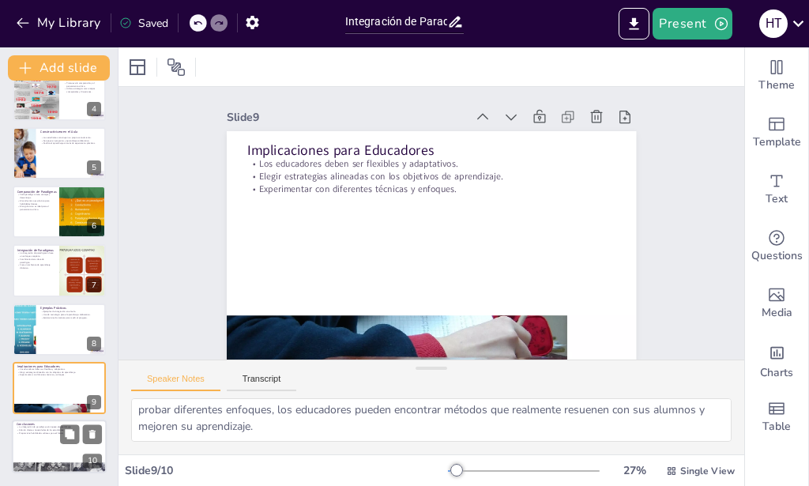
click at [39, 449] on div at bounding box center [59, 447] width 95 height 54
type textarea "La combinación de diferentes paradigmas en la educación permite a los educadore…"
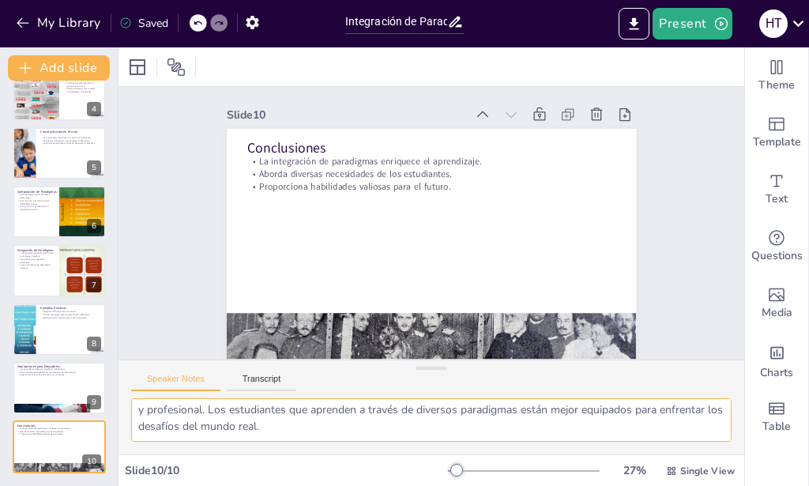
drag, startPoint x: 139, startPoint y: 415, endPoint x: 650, endPoint y: 488, distance: 516.1
click at [650, 441] on textarea "La combinación de diferentes paradigmas en la educación permite a los educadore…" at bounding box center [431, 419] width 600 height 43
